Goal: Information Seeking & Learning: Learn about a topic

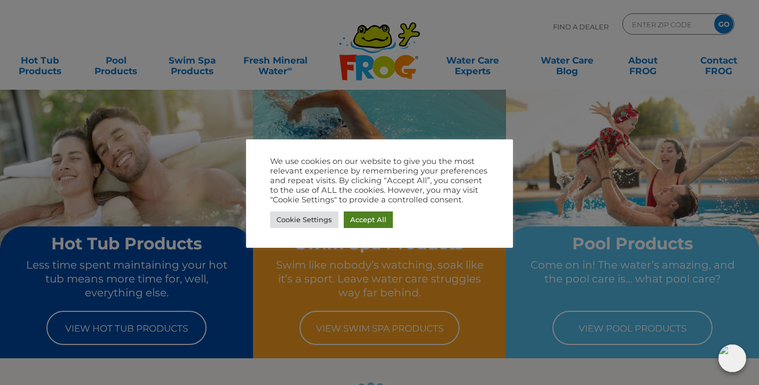
click at [374, 219] on link "Accept All" at bounding box center [368, 219] width 49 height 17
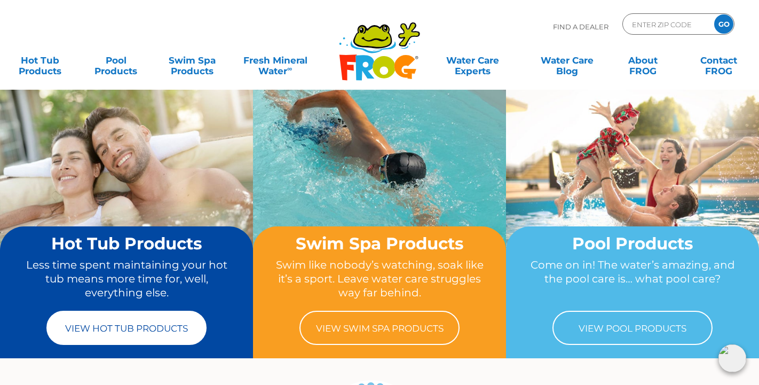
click at [111, 329] on link "View Hot Tub Products" at bounding box center [126, 328] width 160 height 34
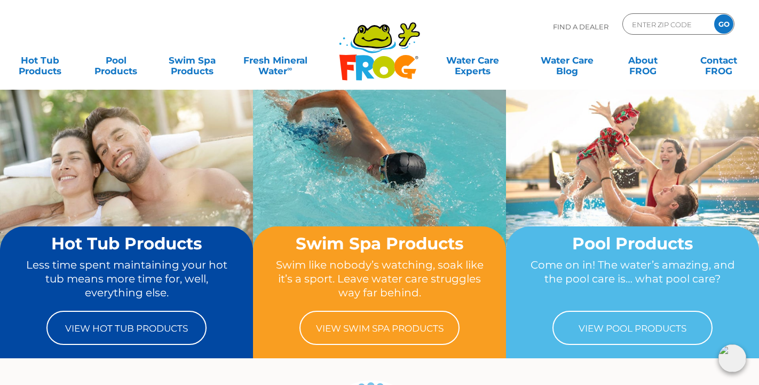
click at [189, 90] on img at bounding box center [126, 183] width 253 height 189
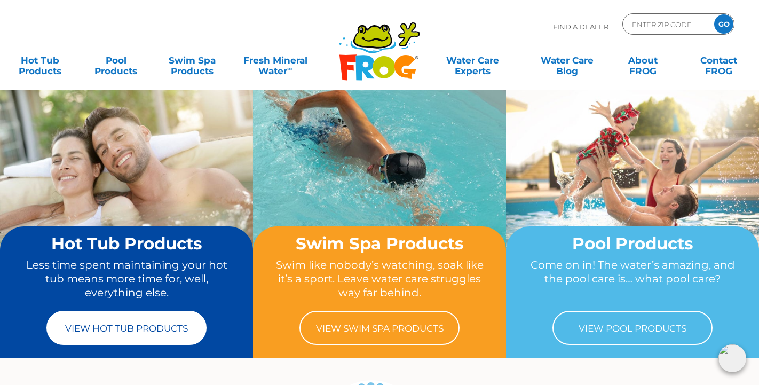
click at [155, 329] on link "View Hot Tub Products" at bounding box center [126, 328] width 160 height 34
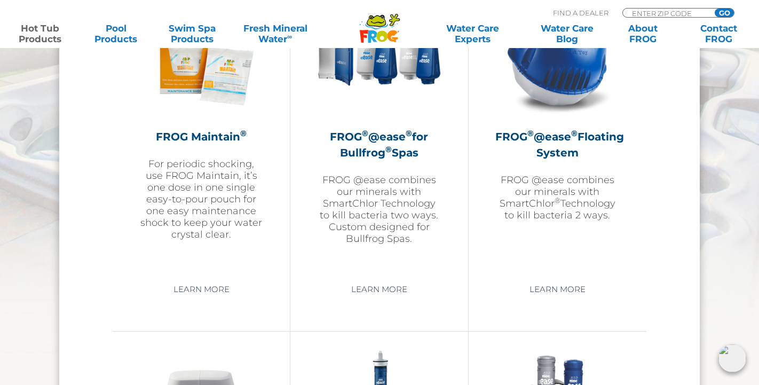
scroll to position [1273, 0]
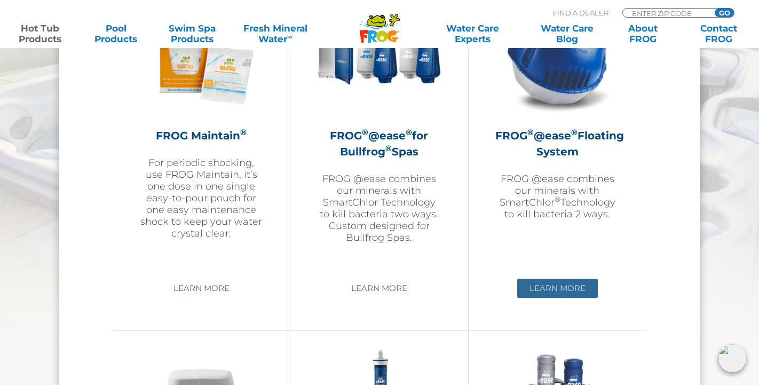
click at [567, 290] on link "Learn More" at bounding box center [557, 288] width 81 height 19
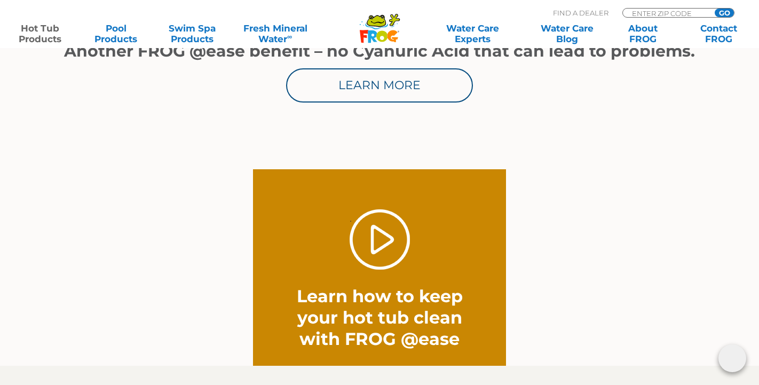
scroll to position [713, 0]
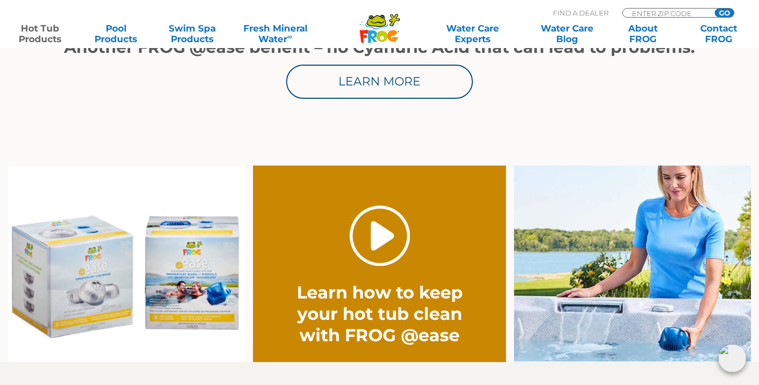
click at [383, 232] on link "." at bounding box center [380, 236] width 60 height 60
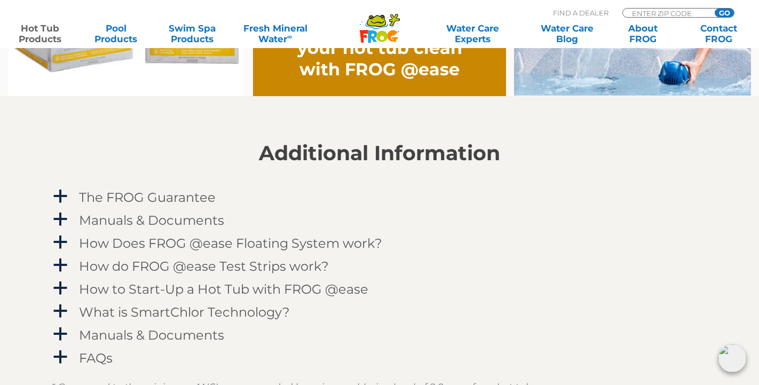
scroll to position [986, 0]
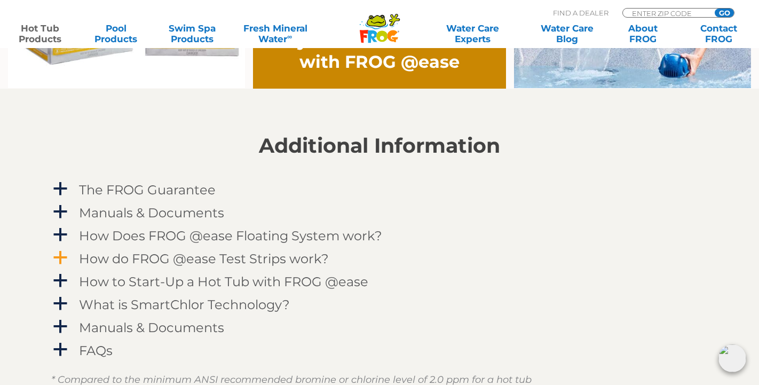
click at [66, 256] on span "a" at bounding box center [60, 258] width 16 height 16
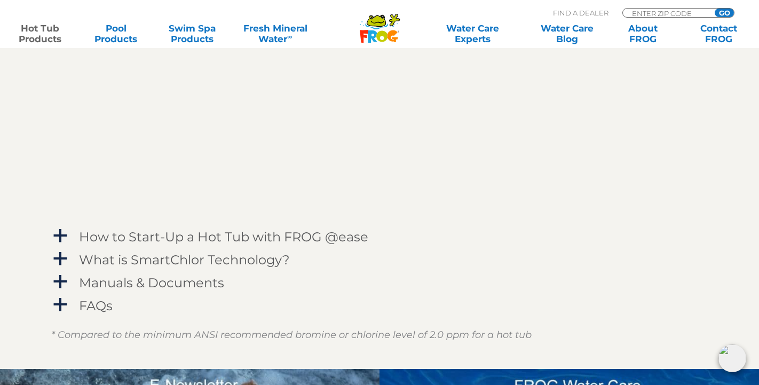
scroll to position [1336, 0]
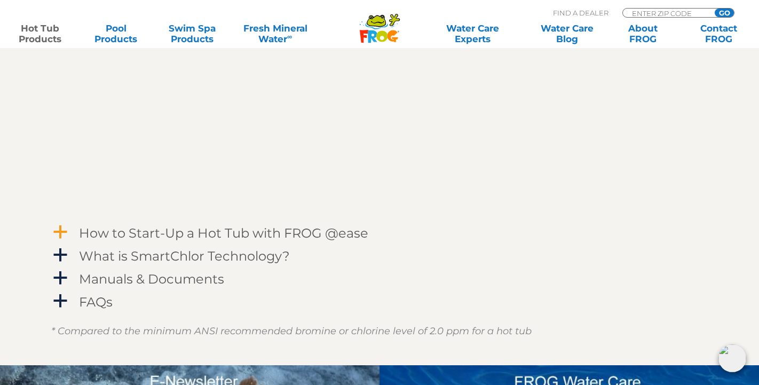
click at [62, 231] on span "a" at bounding box center [60, 232] width 16 height 16
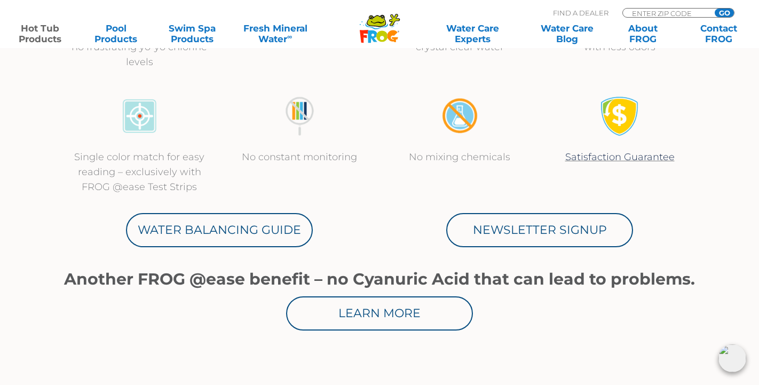
scroll to position [497, 0]
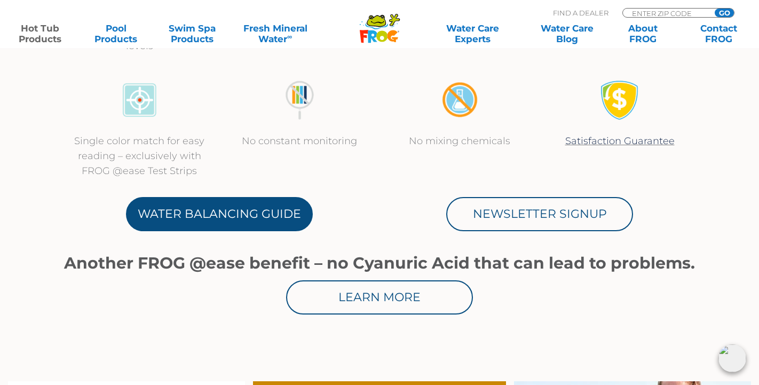
click at [280, 208] on link "Water Balancing Guide" at bounding box center [219, 214] width 187 height 34
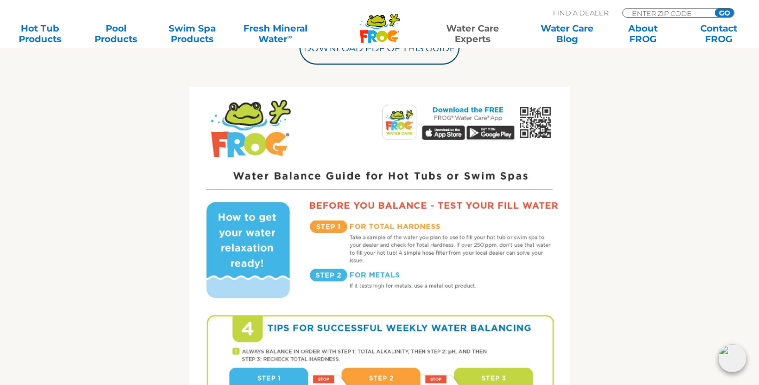
scroll to position [362, 0]
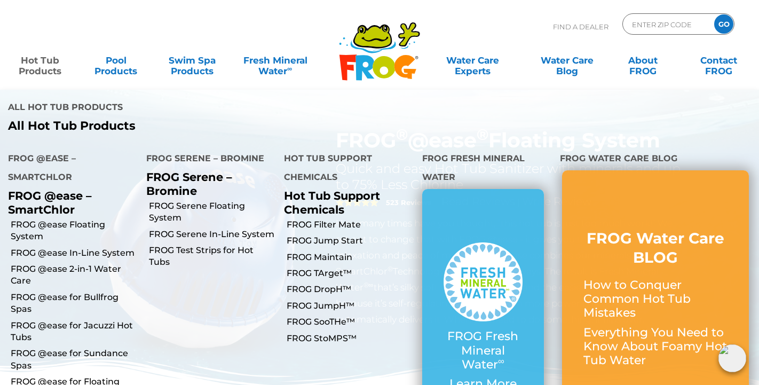
click at [51, 63] on link "Hot Tub Products" at bounding box center [40, 60] width 59 height 21
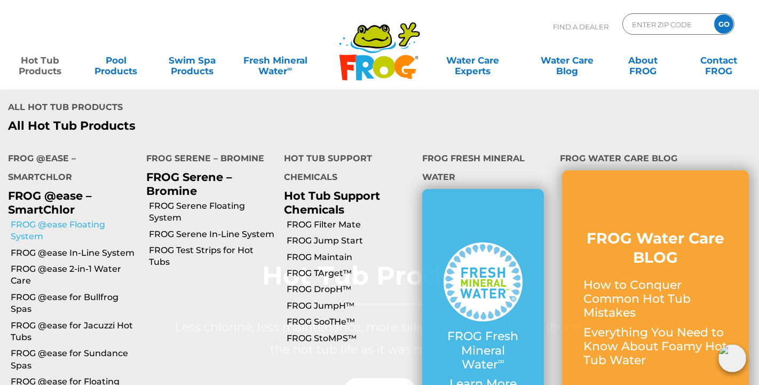
scroll to position [24, 0]
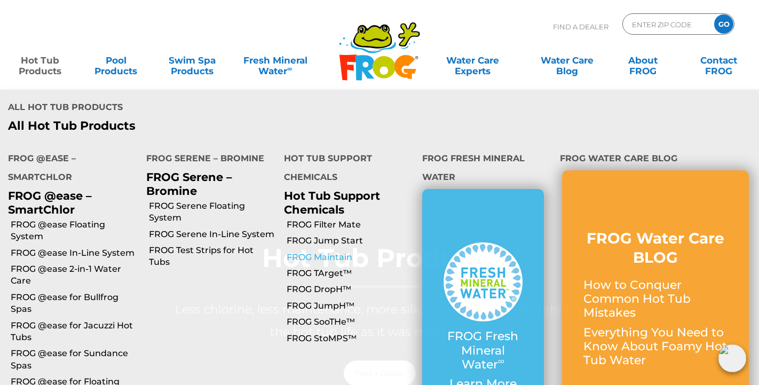
click at [323, 251] on link "FROG Maintain" at bounding box center [351, 257] width 128 height 12
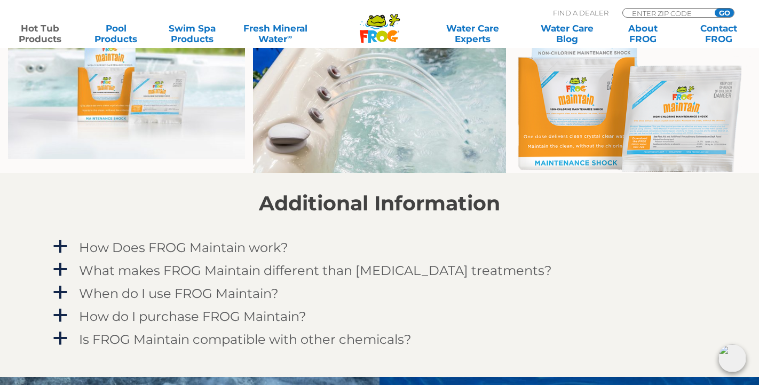
scroll to position [783, 0]
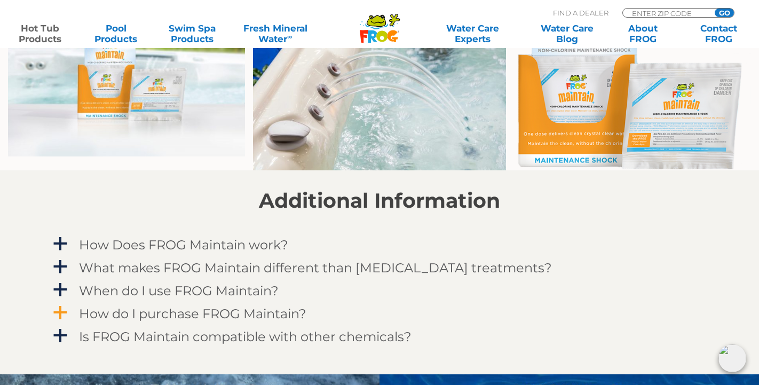
click at [64, 313] on span "a" at bounding box center [60, 313] width 16 height 16
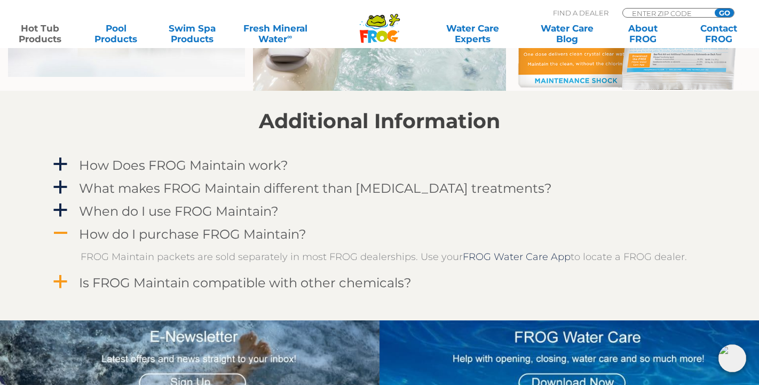
scroll to position [847, 0]
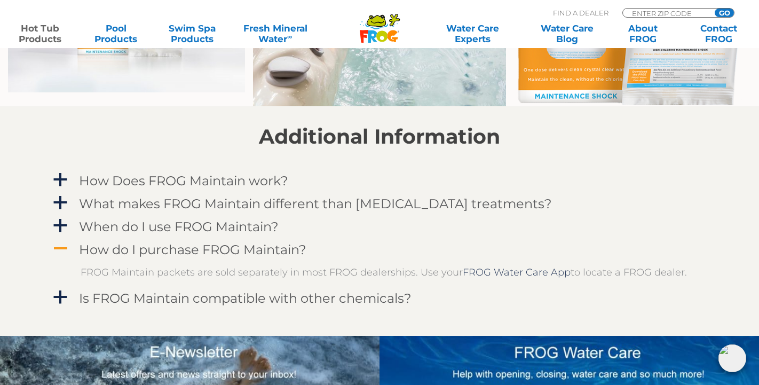
click at [61, 249] on span "A" at bounding box center [60, 249] width 16 height 16
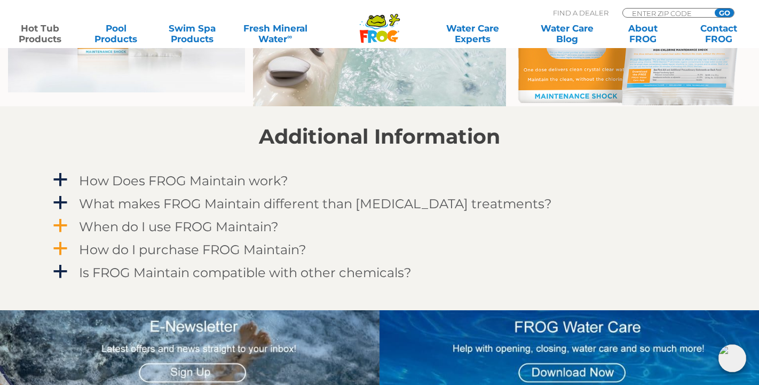
click at [63, 227] on span "a" at bounding box center [60, 226] width 16 height 16
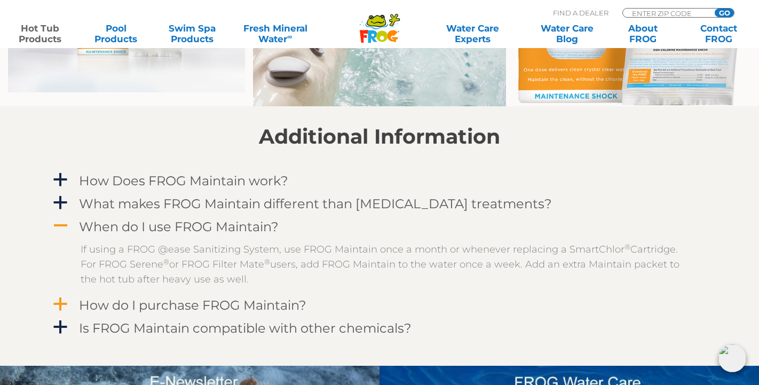
click at [63, 227] on span "A" at bounding box center [60, 226] width 16 height 16
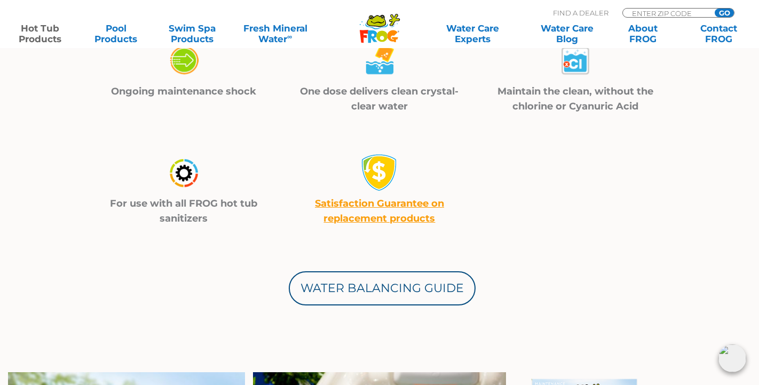
scroll to position [388, 0]
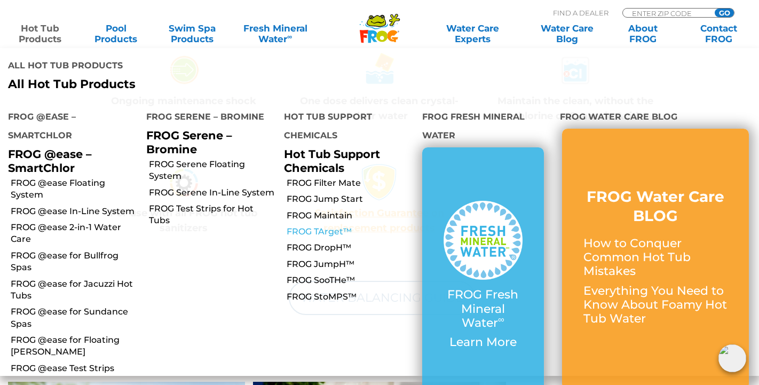
click at [319, 226] on link "FROG TArget™" at bounding box center [351, 232] width 128 height 12
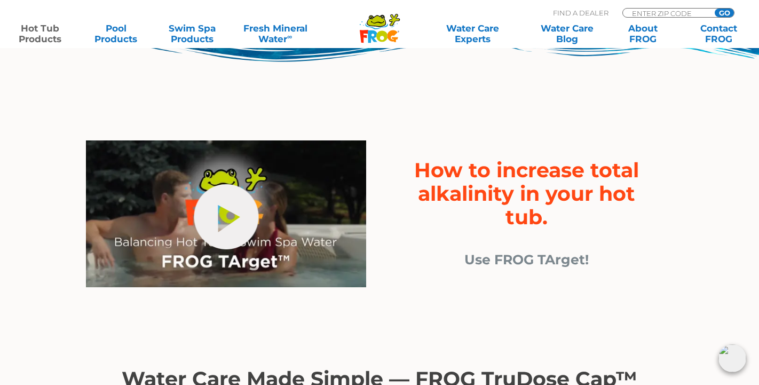
scroll to position [321, 0]
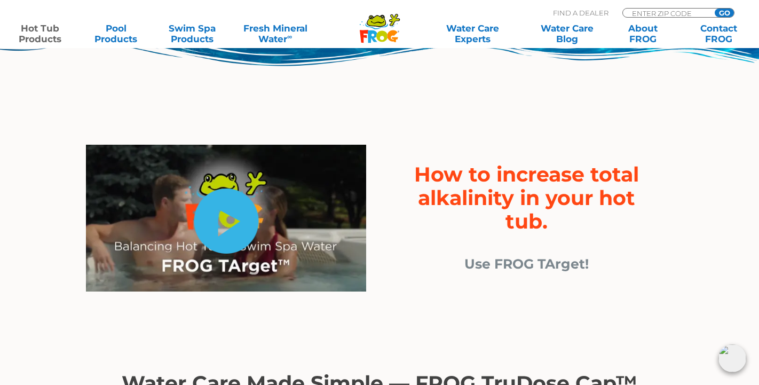
click at [225, 223] on link "hide-me" at bounding box center [226, 220] width 65 height 65
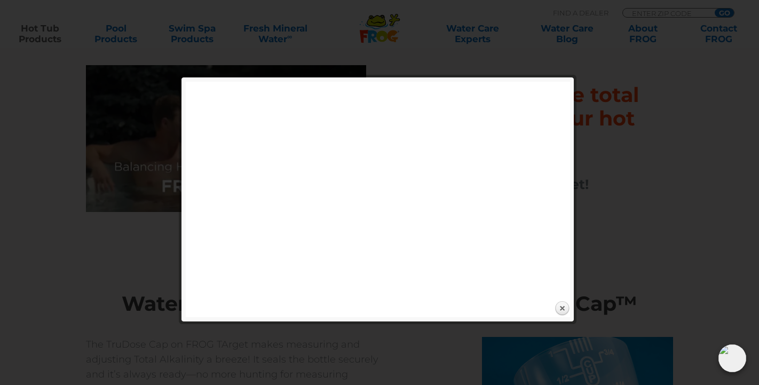
scroll to position [381, 0]
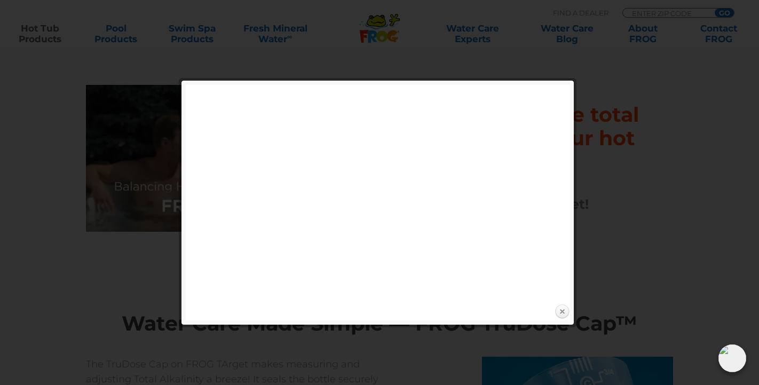
click at [563, 309] on link "Close" at bounding box center [562, 312] width 16 height 16
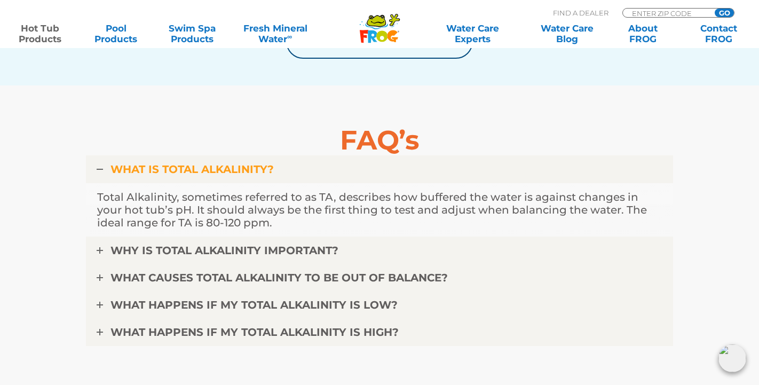
scroll to position [2632, 0]
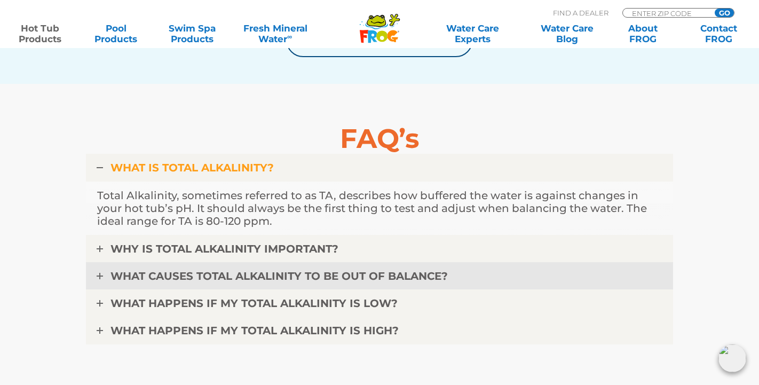
click at [101, 278] on icon at bounding box center [100, 276] width 6 height 6
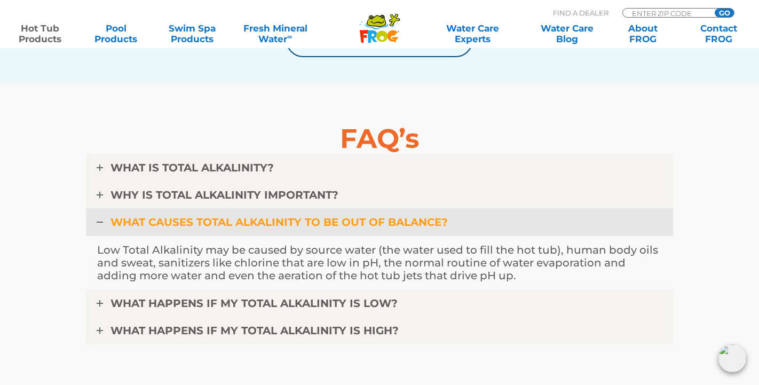
click at [100, 228] on link "WHAT CAUSES TOTAL ALKALINITY TO BE OUT OF BALANCE?" at bounding box center [379, 222] width 587 height 28
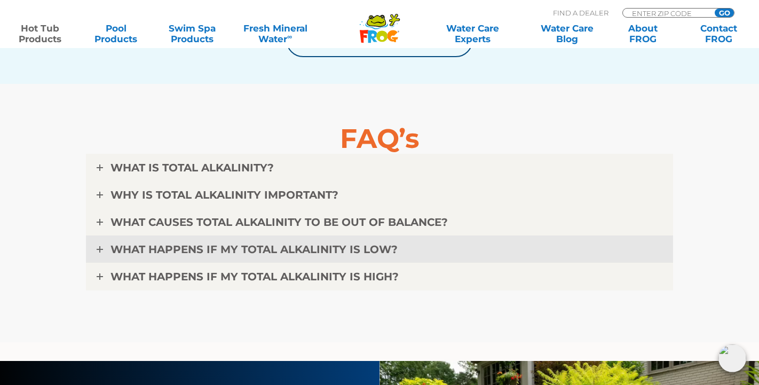
click at [108, 246] on link "WHAT HAPPENS IF MY TOTAL ALKALINITY IS LOW?" at bounding box center [379, 249] width 587 height 28
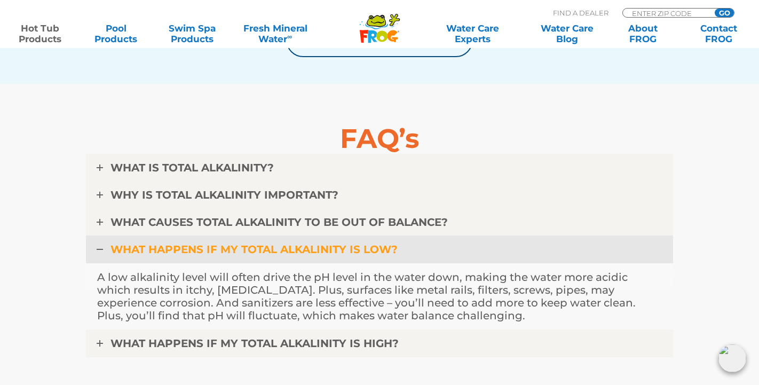
click at [105, 247] on link "WHAT HAPPENS IF MY TOTAL ALKALINITY IS LOW?" at bounding box center [379, 249] width 587 height 28
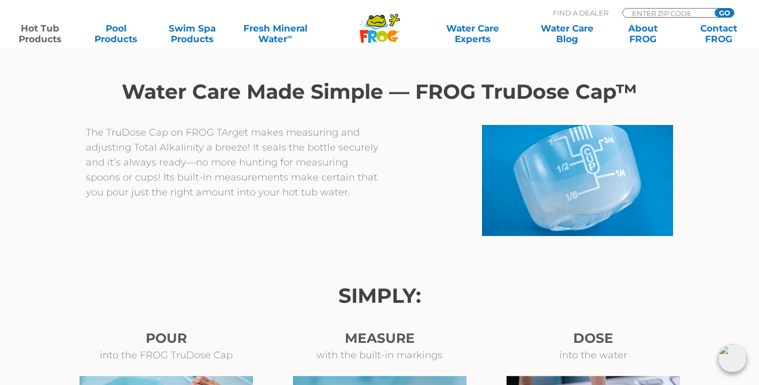
scroll to position [594, 0]
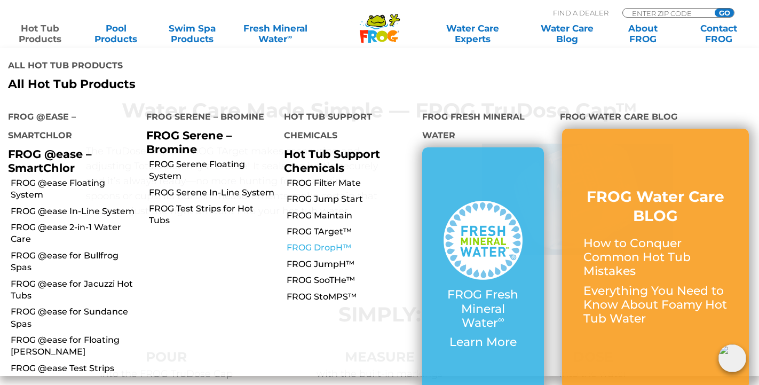
click at [329, 242] on link "FROG DropH™" at bounding box center [351, 248] width 128 height 12
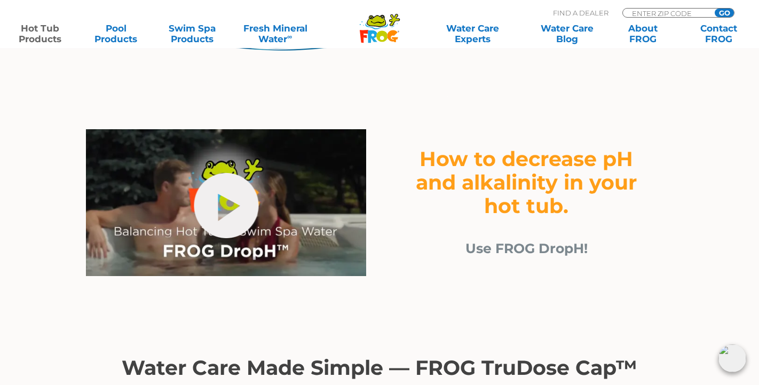
scroll to position [341, 0]
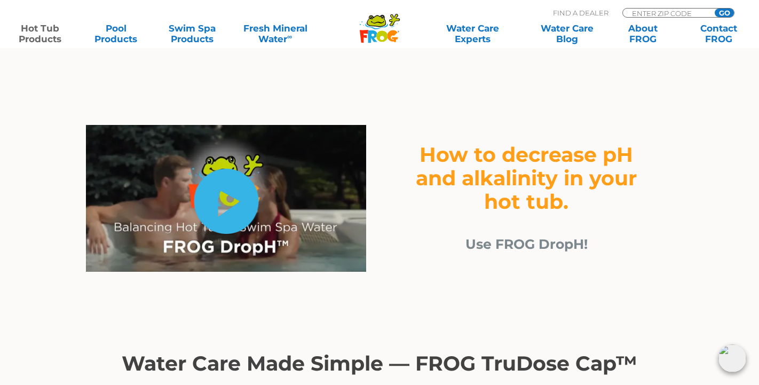
click at [225, 196] on link "hide-me" at bounding box center [226, 201] width 65 height 65
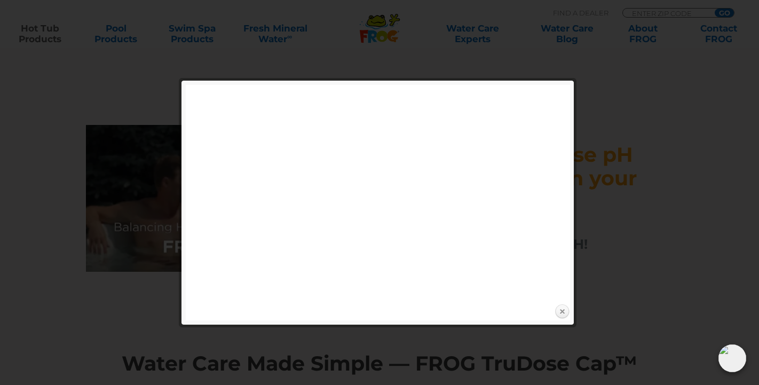
click at [559, 309] on link "Close" at bounding box center [562, 312] width 16 height 16
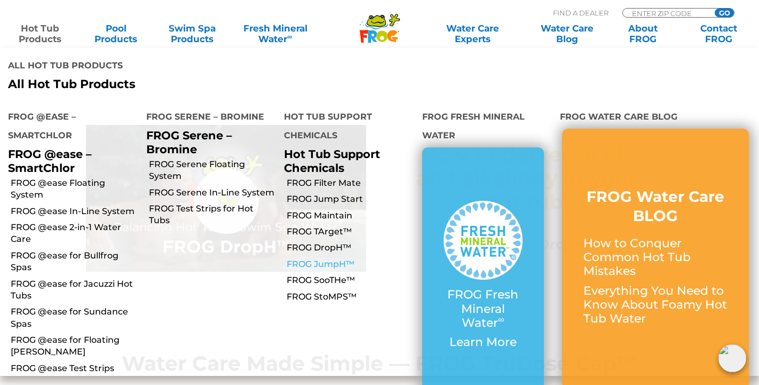
click at [321, 258] on link "FROG JumpH™" at bounding box center [351, 264] width 128 height 12
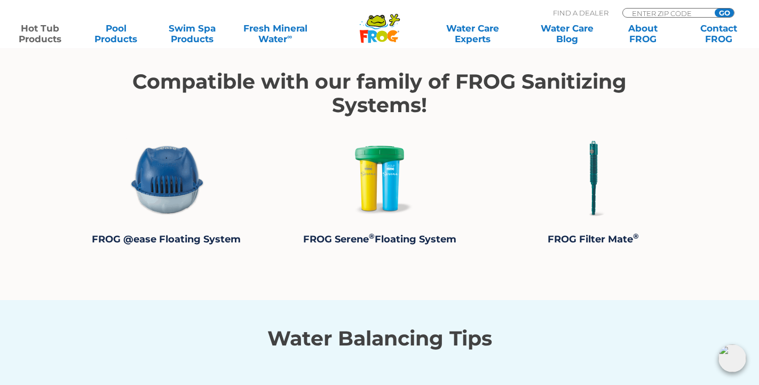
scroll to position [1503, 0]
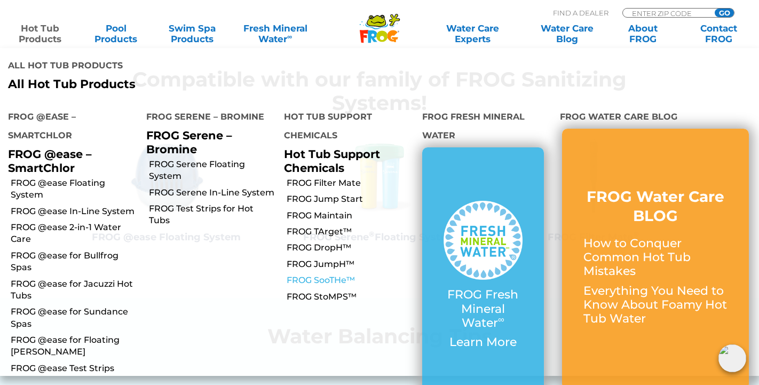
click at [328, 274] on link "FROG SooTHe™" at bounding box center [351, 280] width 128 height 12
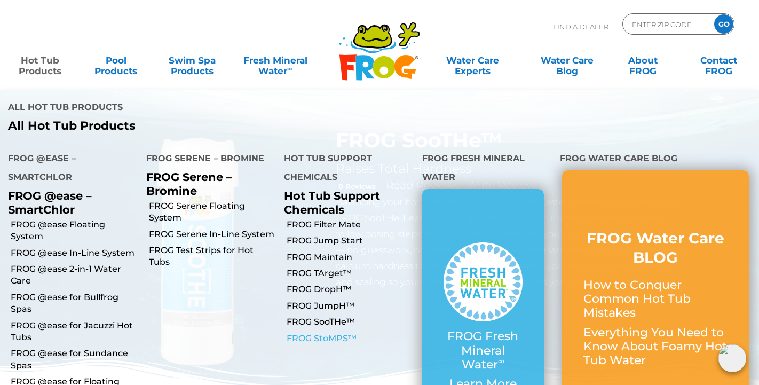
click at [328, 333] on link "FROG StoMPS™" at bounding box center [351, 339] width 128 height 12
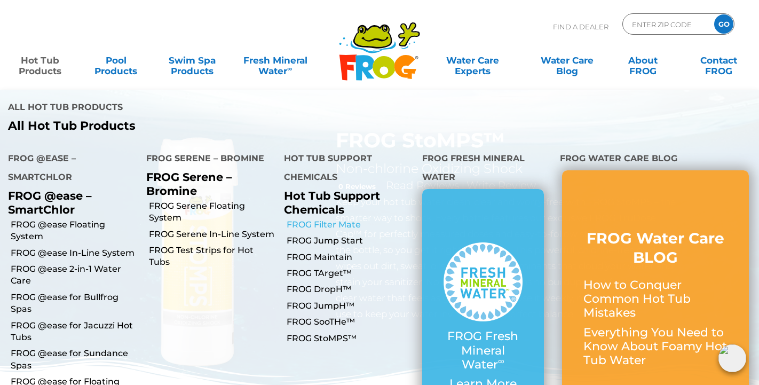
click at [299, 219] on link "FROG Filter Mate" at bounding box center [351, 225] width 128 height 12
